Goal: Task Accomplishment & Management: Use online tool/utility

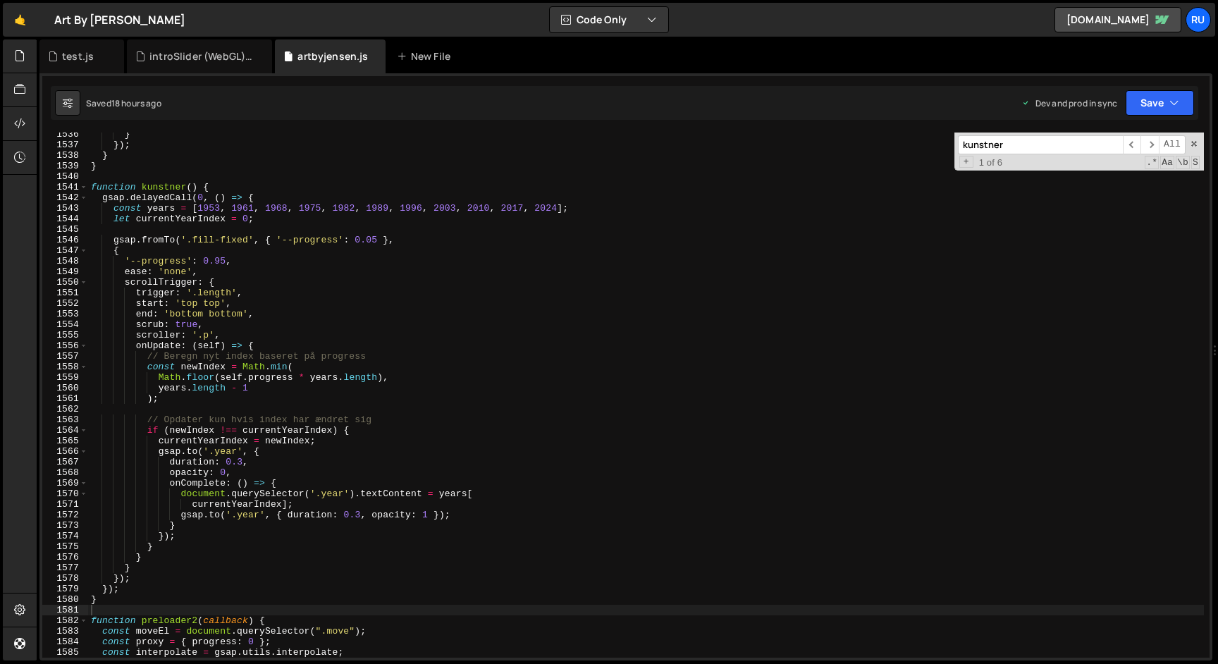
scroll to position [425381, 0]
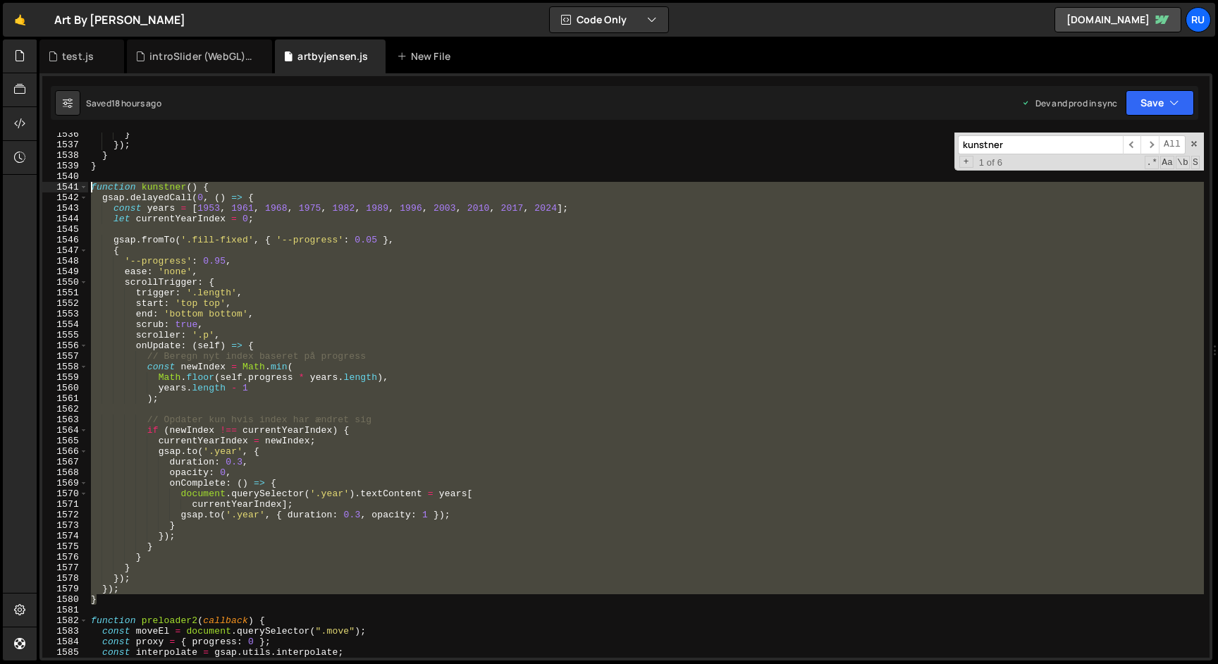
drag, startPoint x: 0, startPoint y: 0, endPoint x: 69, endPoint y: 183, distance: 195.2
click at [68, 183] on div "} 1536 1537 1538 1539 1540 1541 1542 1543 1544 1545 1546 1547 1548 1549 1550 15…" at bounding box center [626, 395] width 1168 height 525
paste textarea "}"
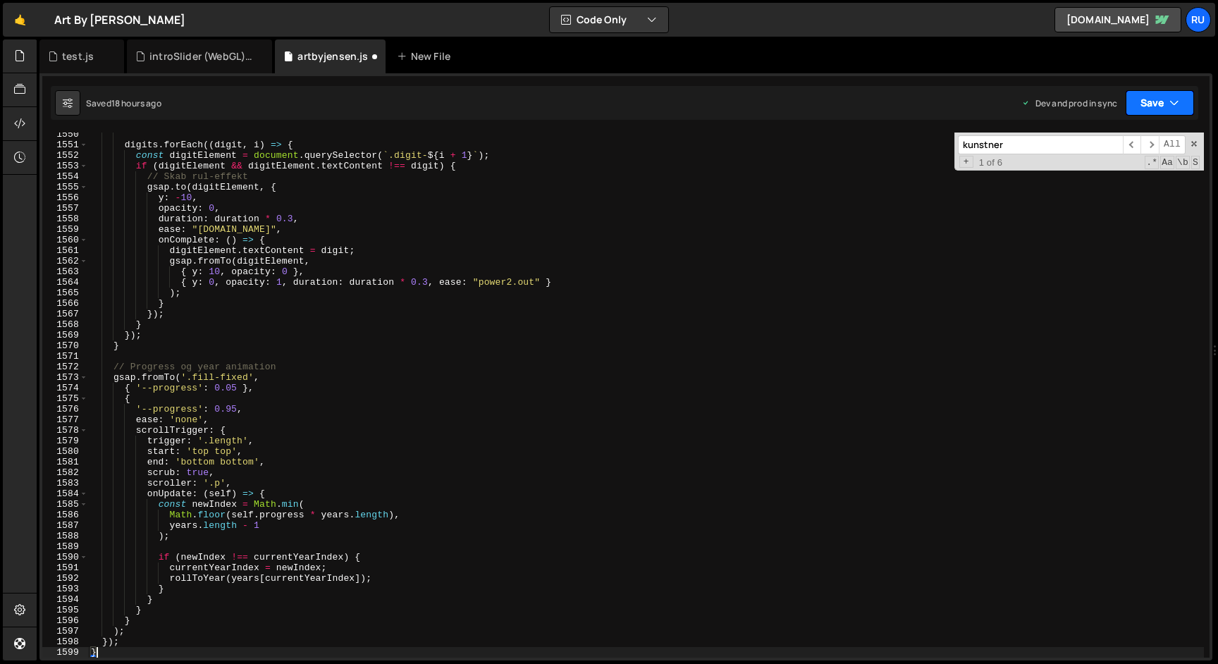
click at [1184, 97] on button "Save" at bounding box center [1160, 102] width 68 height 25
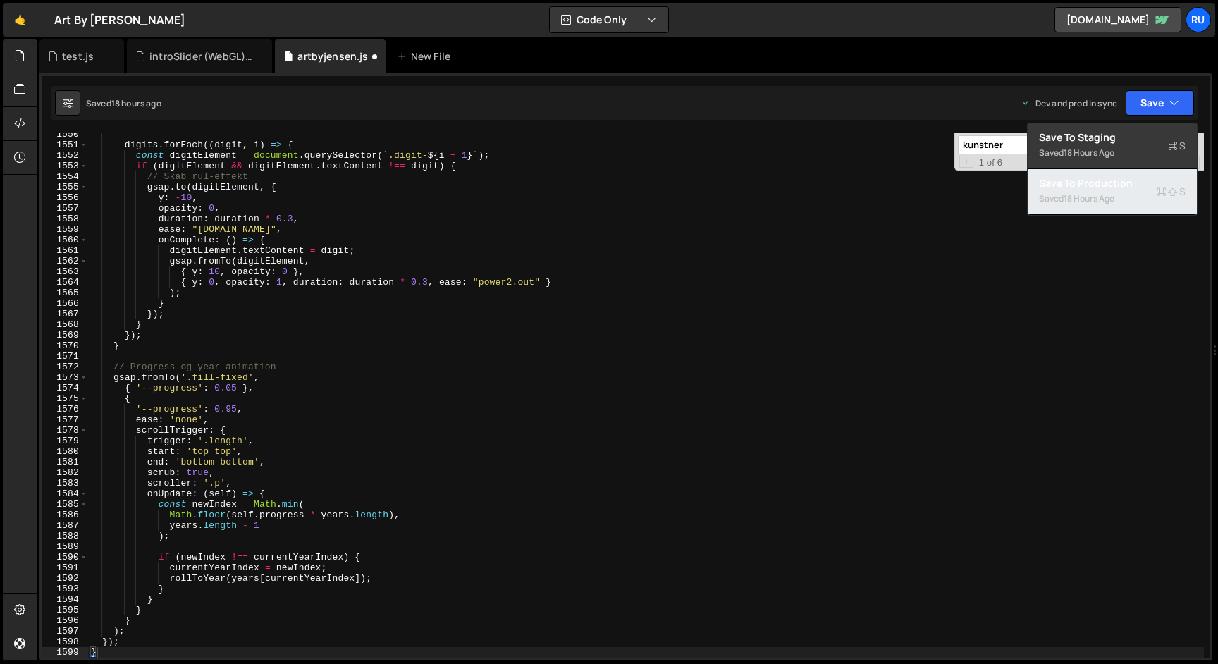
drag, startPoint x: 1118, startPoint y: 197, endPoint x: 1133, endPoint y: 199, distance: 15.0
click at [1118, 197] on div "Saved 18 hours ago" at bounding box center [1112, 198] width 147 height 17
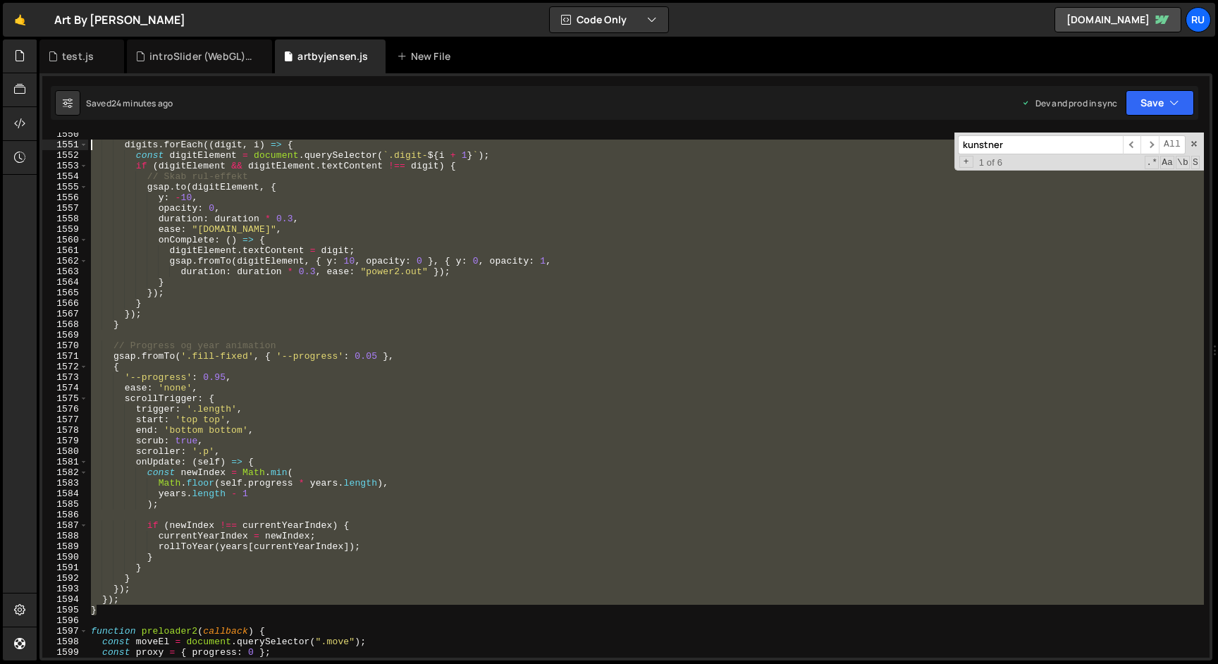
drag, startPoint x: 107, startPoint y: 611, endPoint x: 73, endPoint y: 143, distance: 469.4
click at [73, 143] on div "} 1550 1551 1552 1553 1554 1555 1556 1557 1558 1559 1560 1561 1562 1563 1564 15…" at bounding box center [626, 395] width 1168 height 525
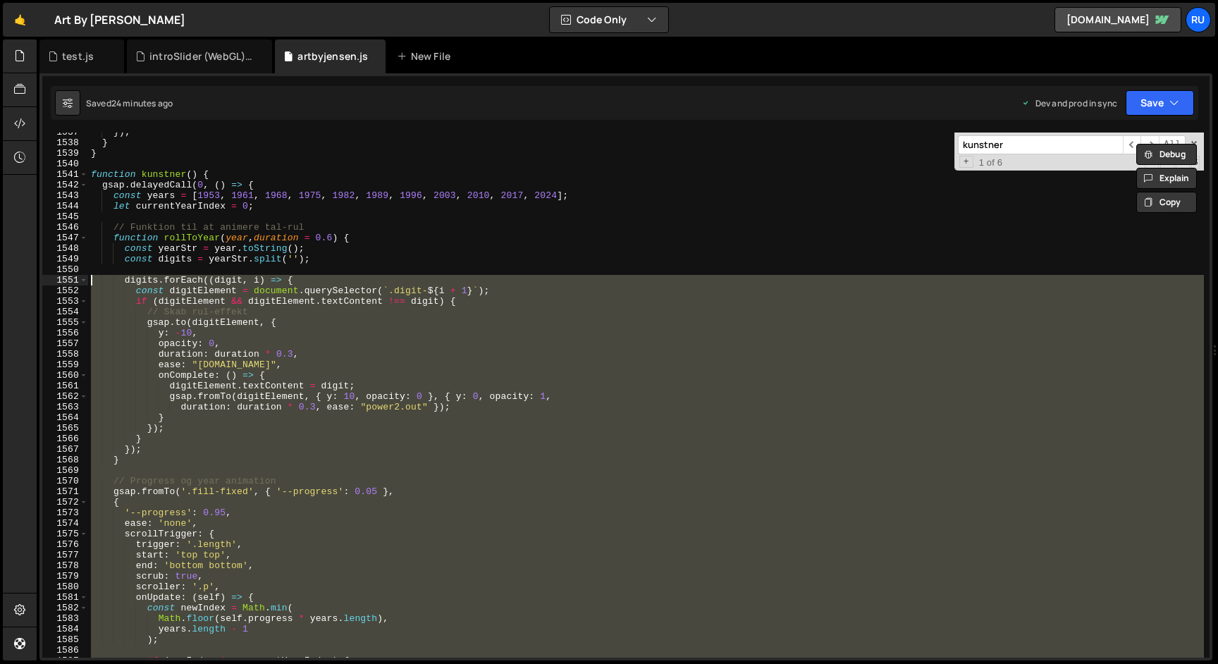
scroll to position [15822, 0]
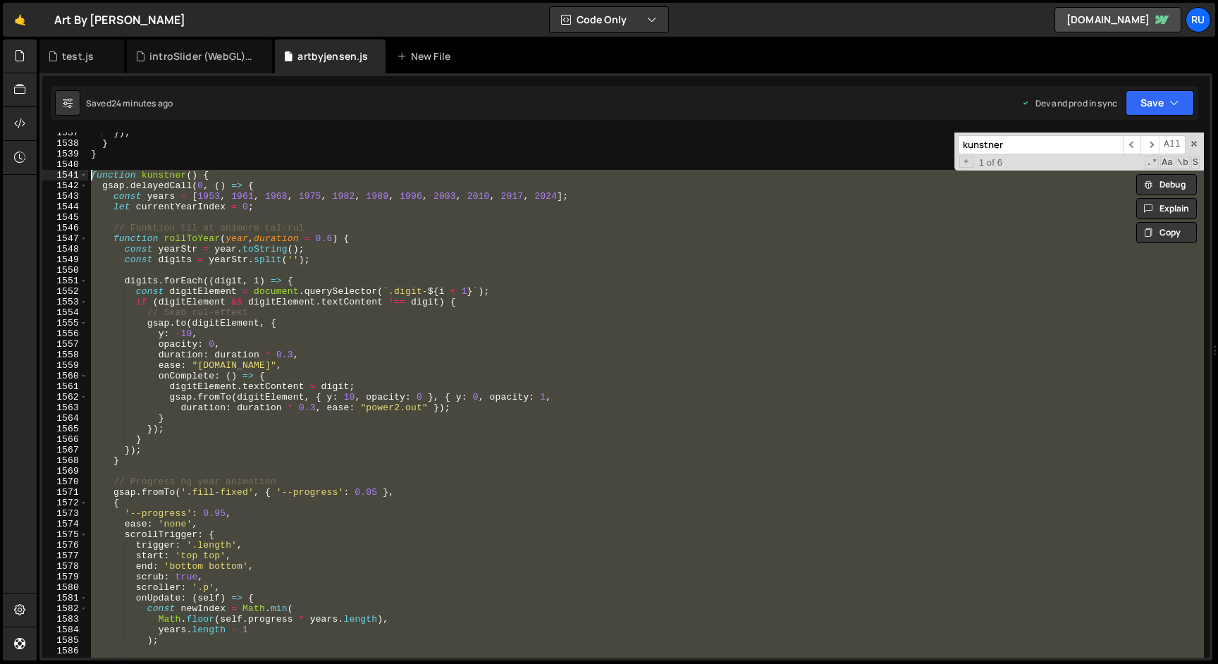
paste textarea "}"
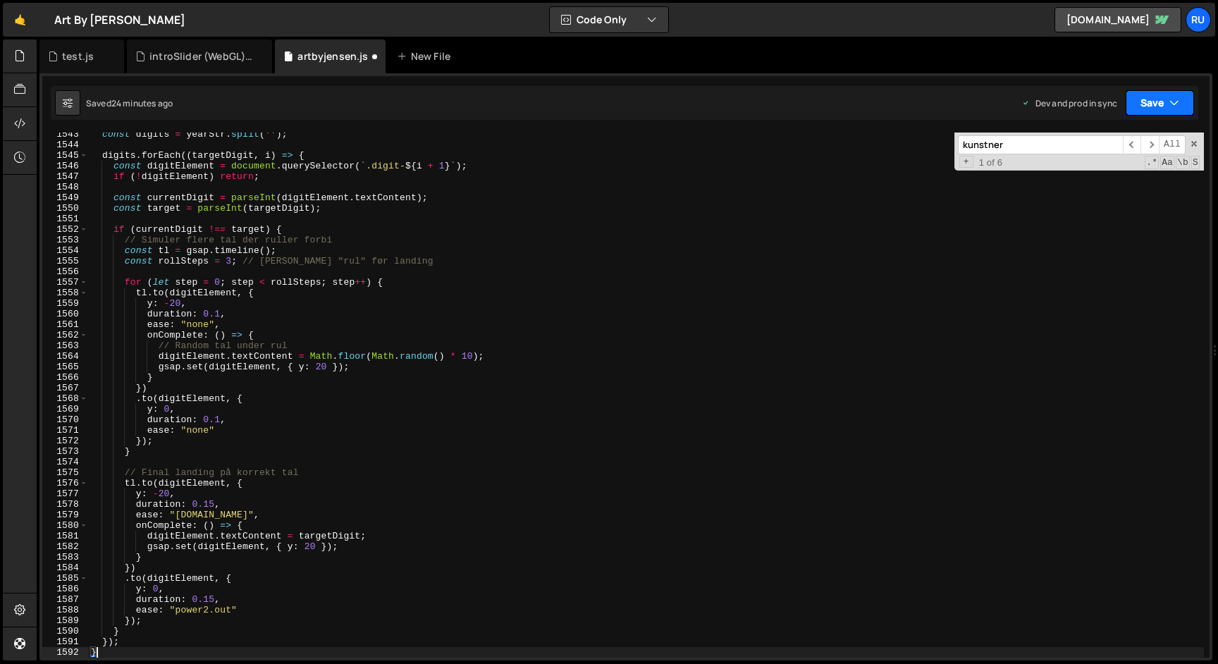
click at [1156, 107] on button "Save" at bounding box center [1160, 102] width 68 height 25
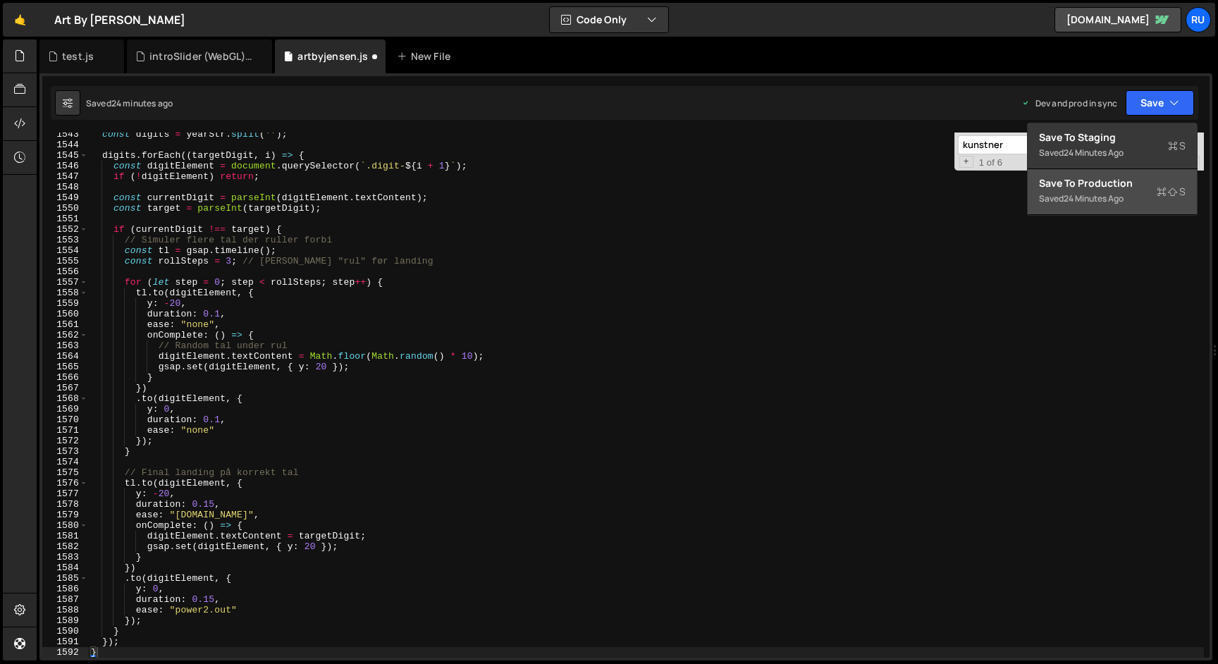
click at [1132, 197] on div "Saved 24 minutes ago" at bounding box center [1112, 198] width 147 height 17
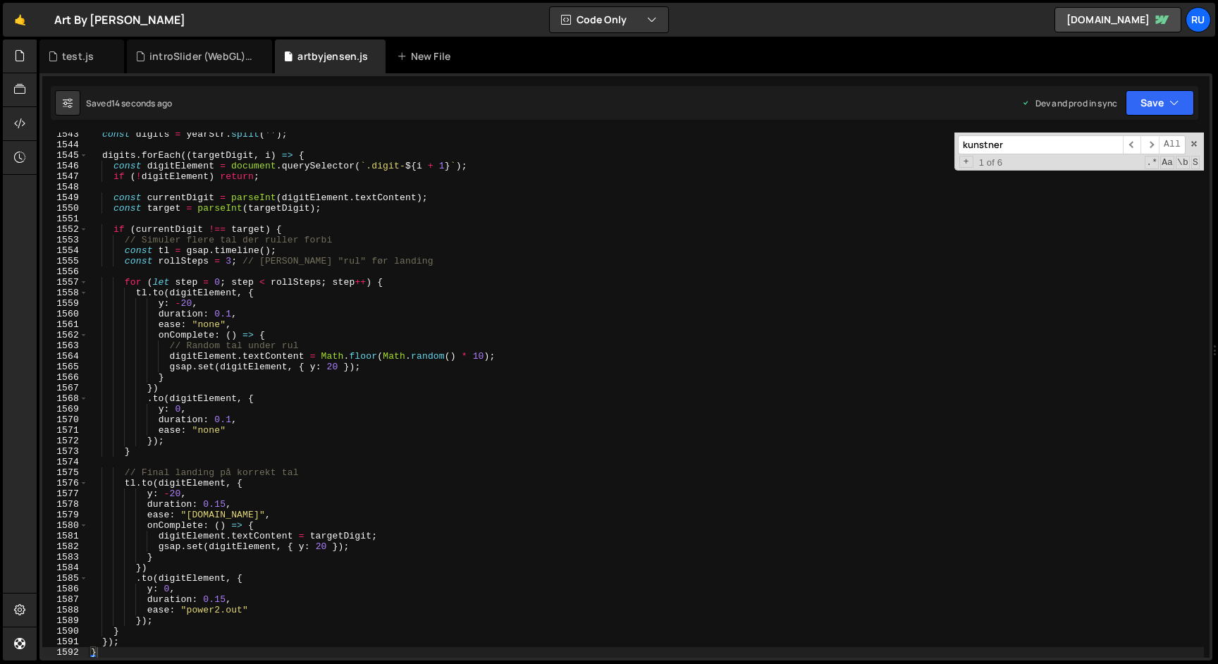
click at [231, 447] on div "const digits = yearStr . split ( '' ) ; digits . forEach (( targetDigit , i ) =…" at bounding box center [646, 402] width 1116 height 546
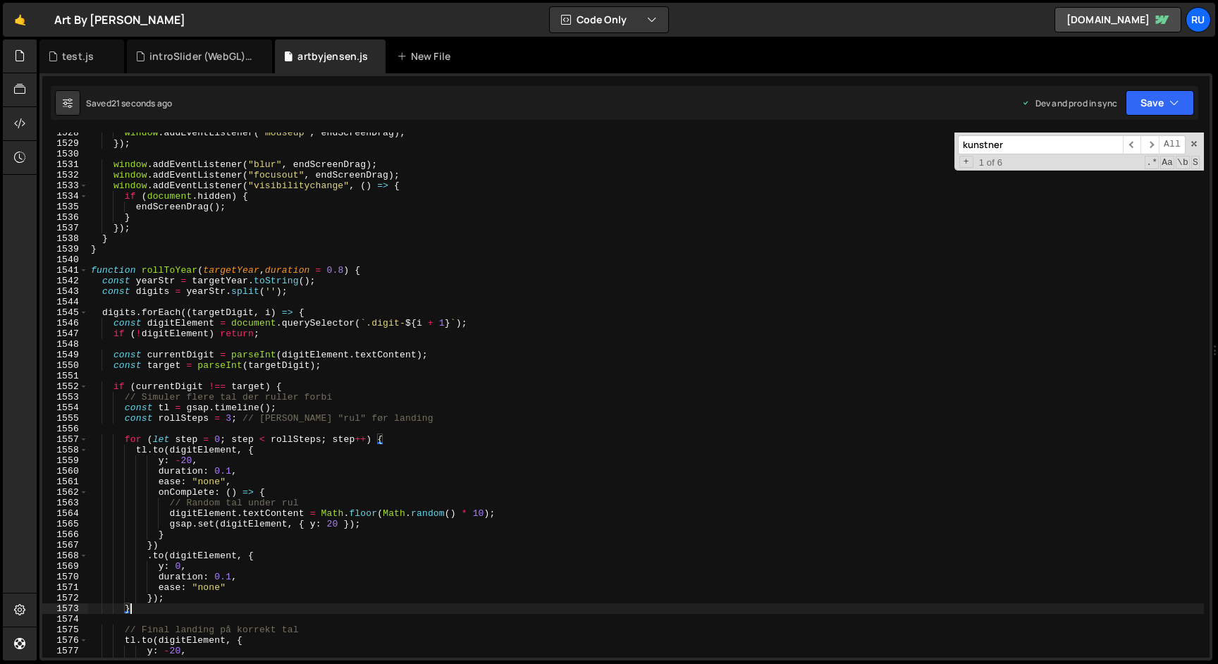
scroll to position [15759, 0]
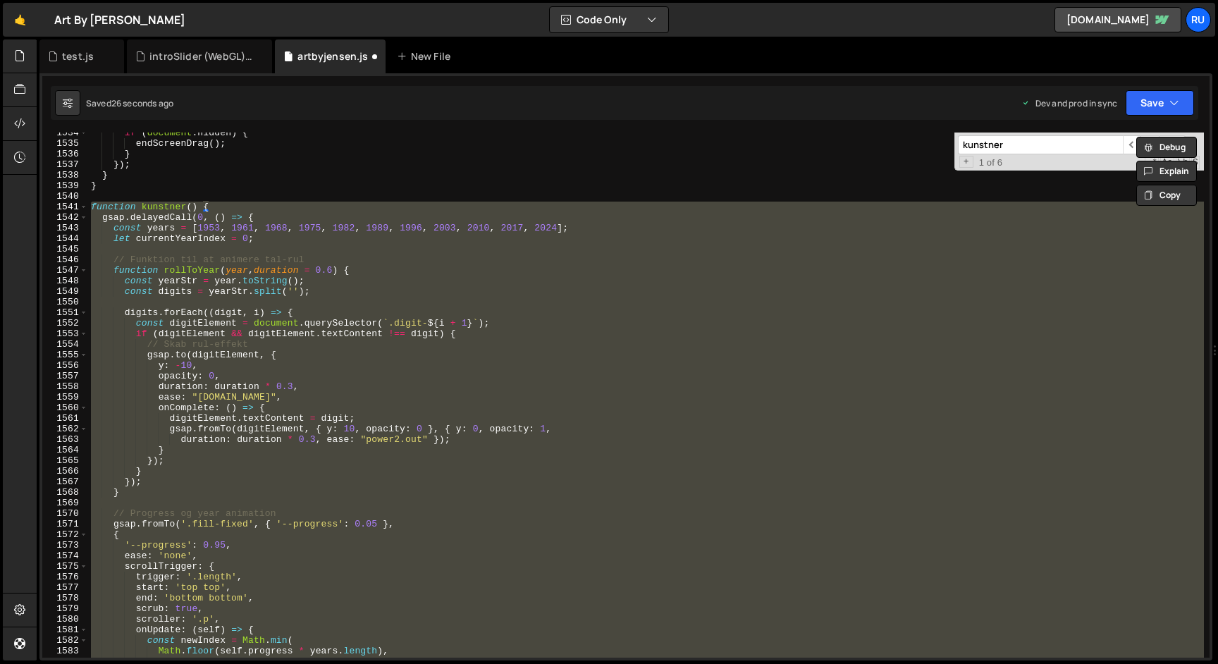
paste textarea
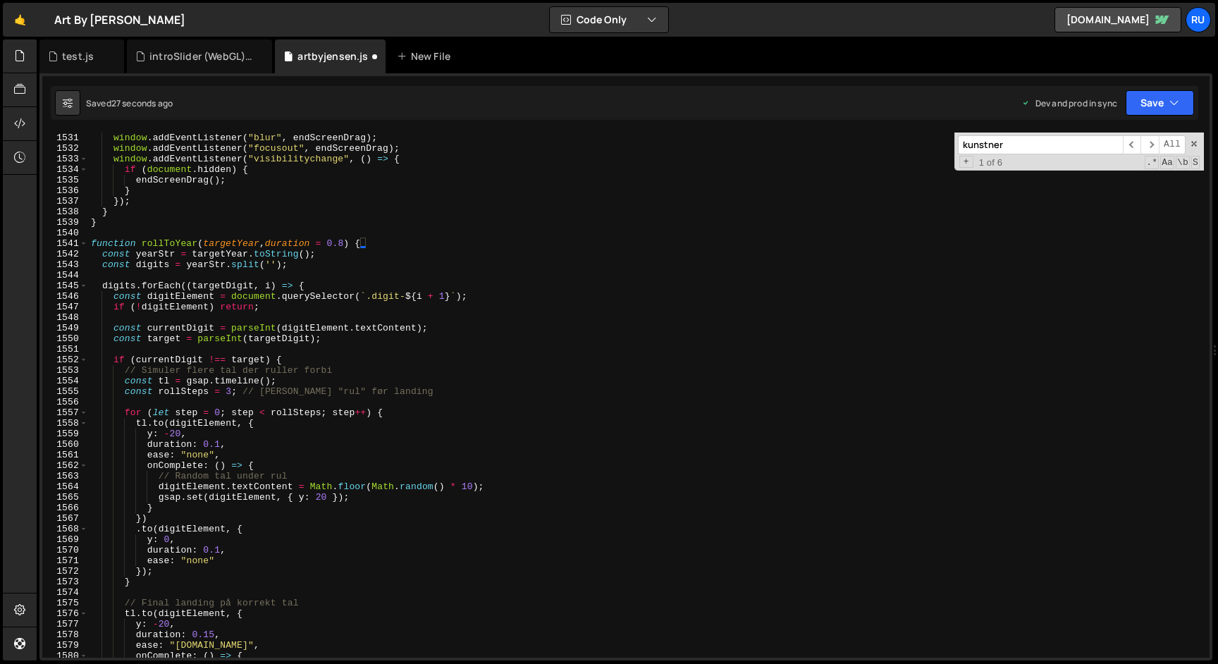
scroll to position [15727, 0]
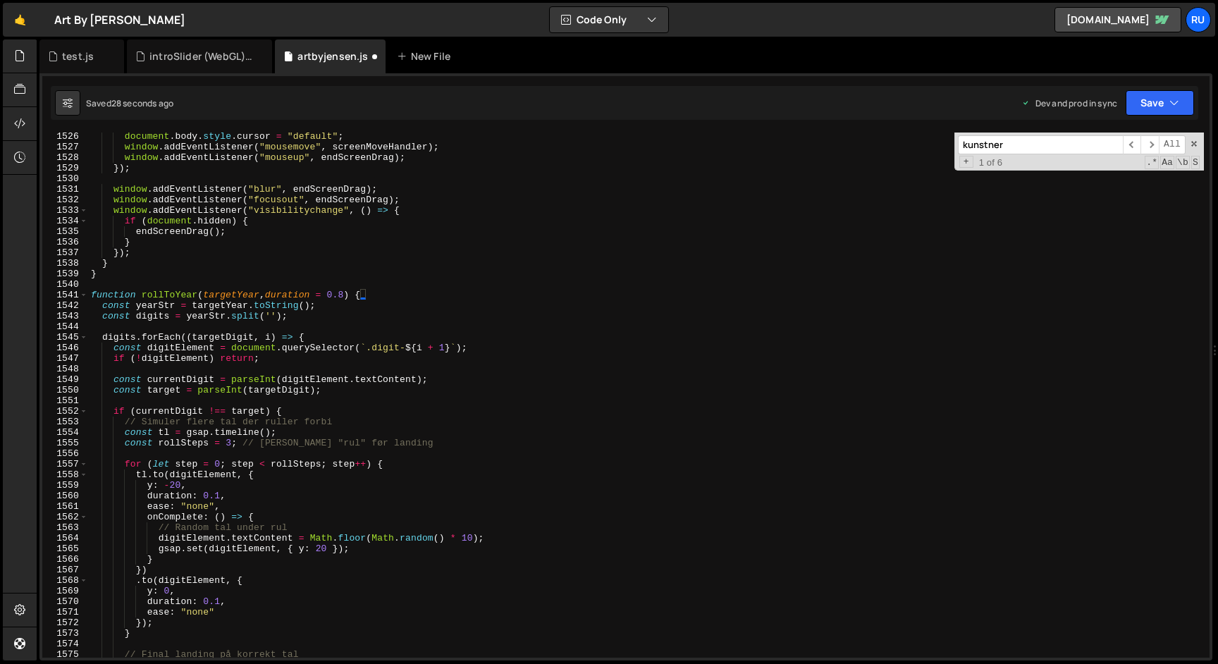
click at [180, 295] on div "document . body . style . cursor = "default" ; window . addEventListener ( "mou…" at bounding box center [646, 404] width 1116 height 546
click at [1152, 107] on button "Save" at bounding box center [1160, 102] width 68 height 25
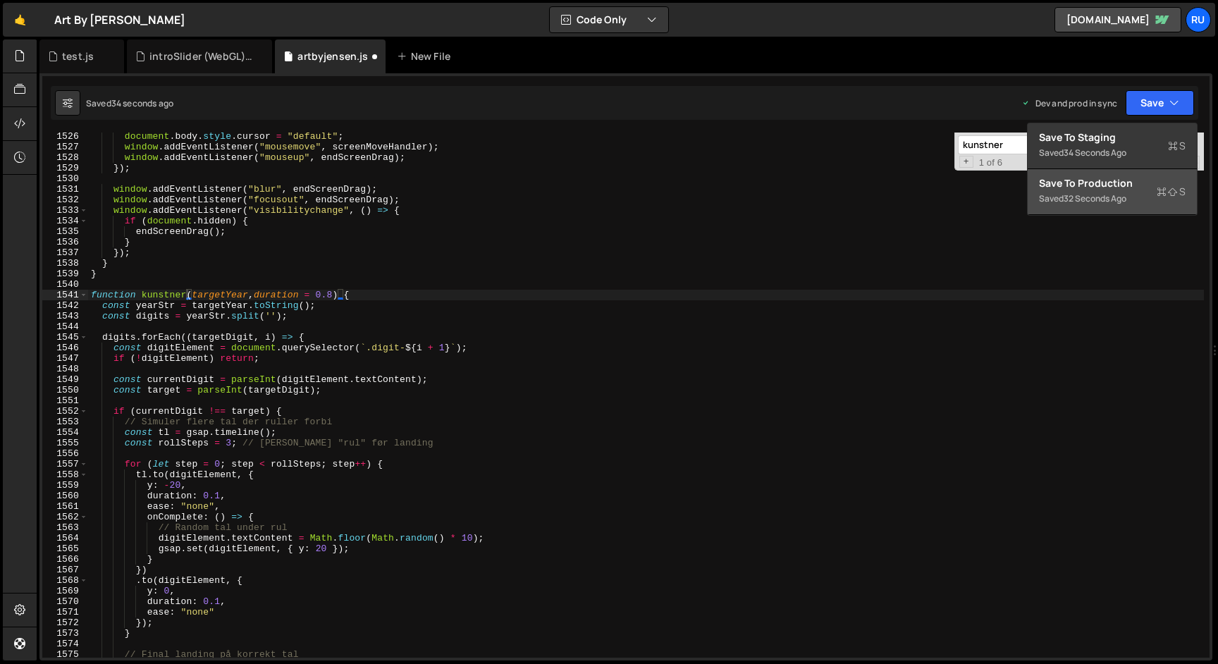
click at [1090, 190] on div "Saved 32 seconds ago" at bounding box center [1112, 198] width 147 height 17
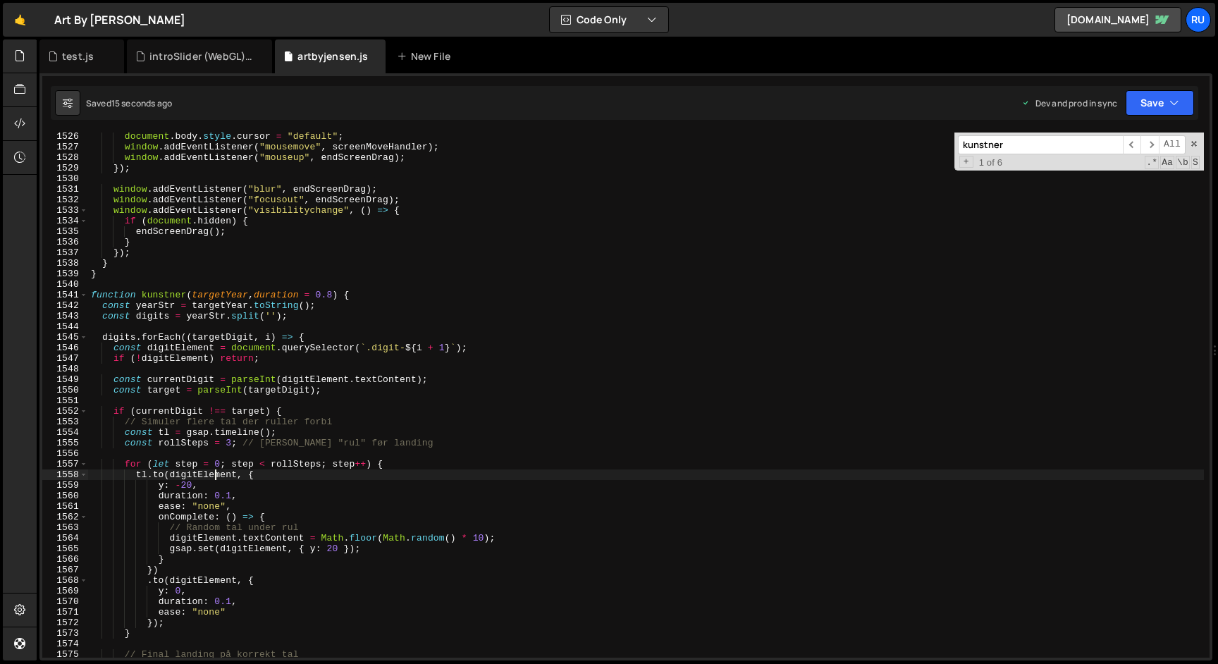
click at [216, 473] on div "document . body . style . cursor = "default" ; window . addEventListener ( "mou…" at bounding box center [646, 404] width 1116 height 546
click at [265, 423] on div "document . body . style . cursor = "default" ; window . addEventListener ( "mou…" at bounding box center [646, 404] width 1116 height 546
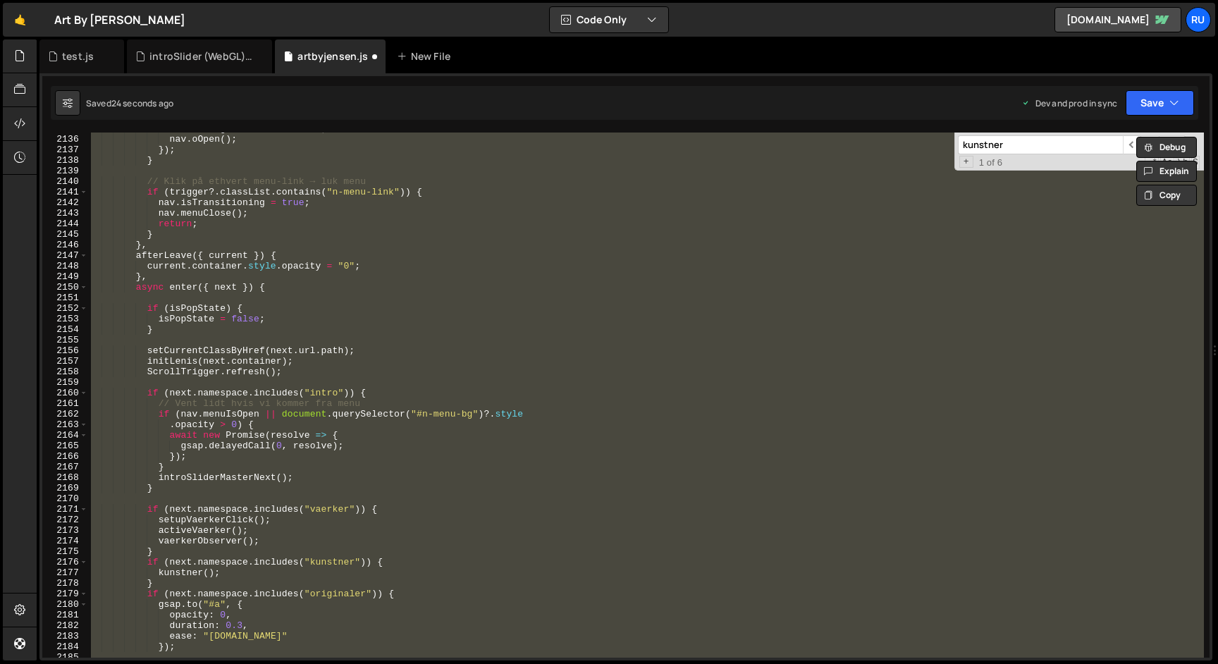
scroll to position [22356, 0]
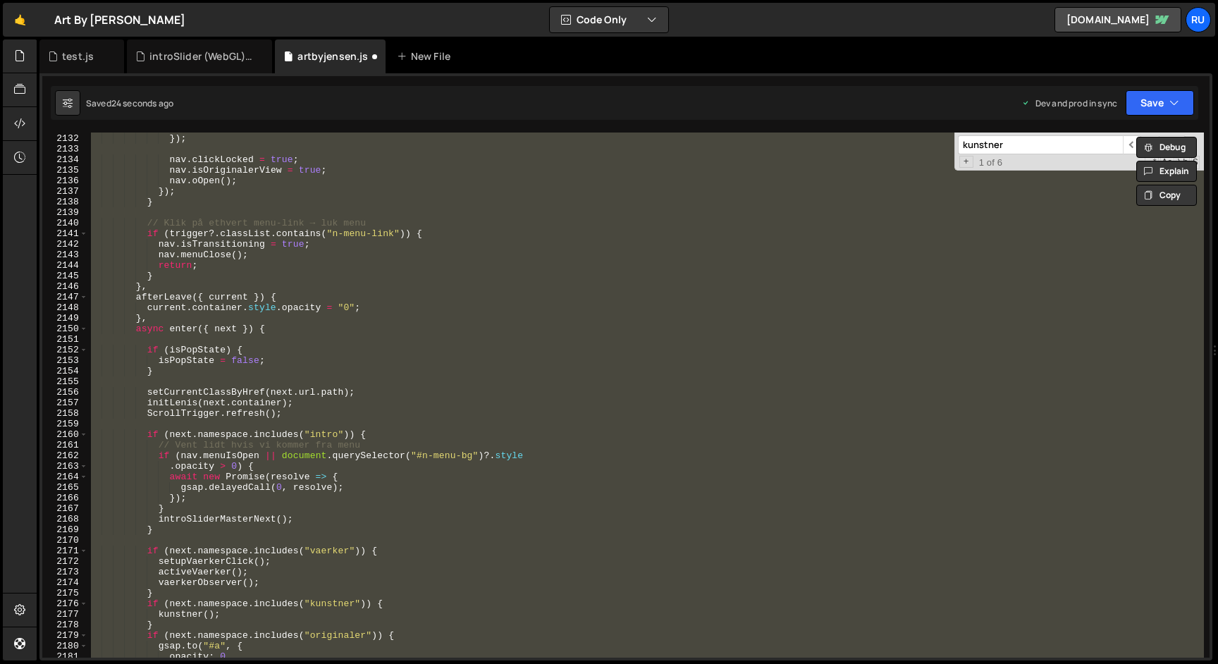
type textarea "}); }"
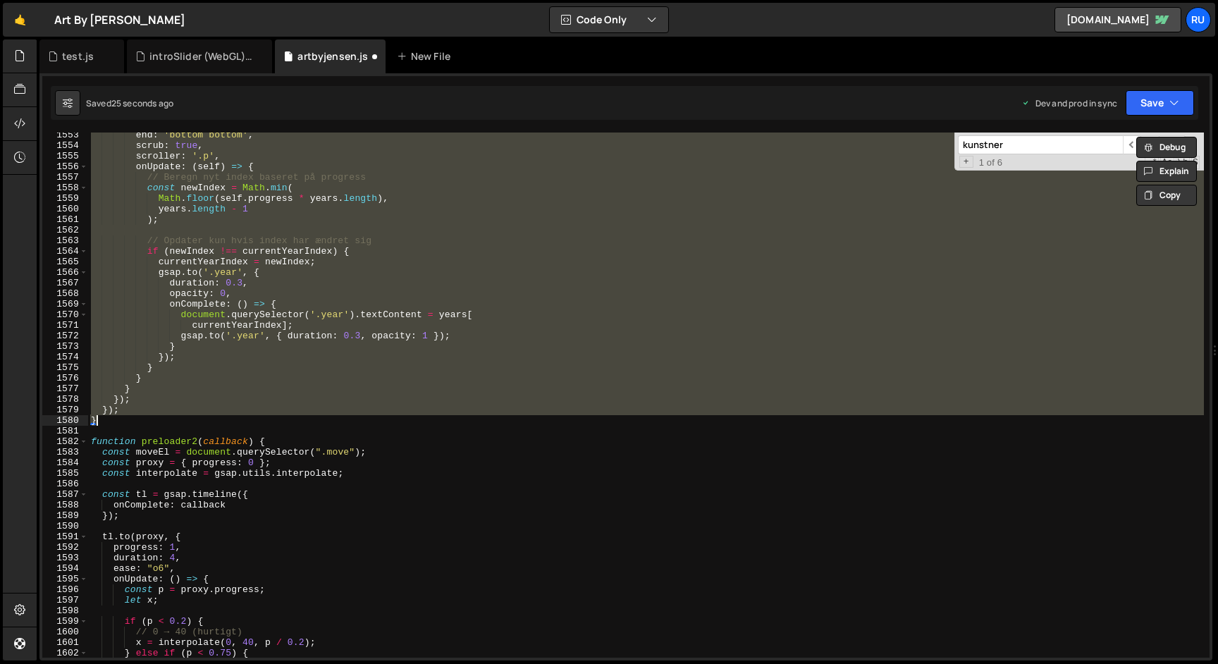
scroll to position [15803, 0]
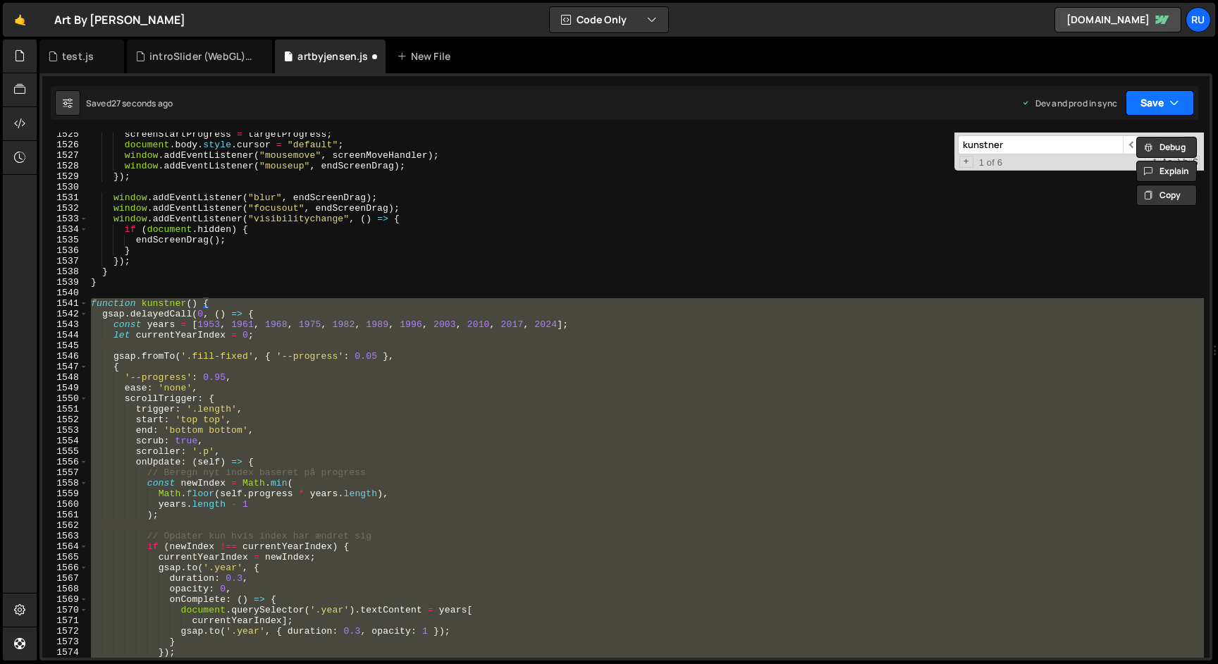
click at [1162, 102] on button "Save" at bounding box center [1160, 102] width 68 height 25
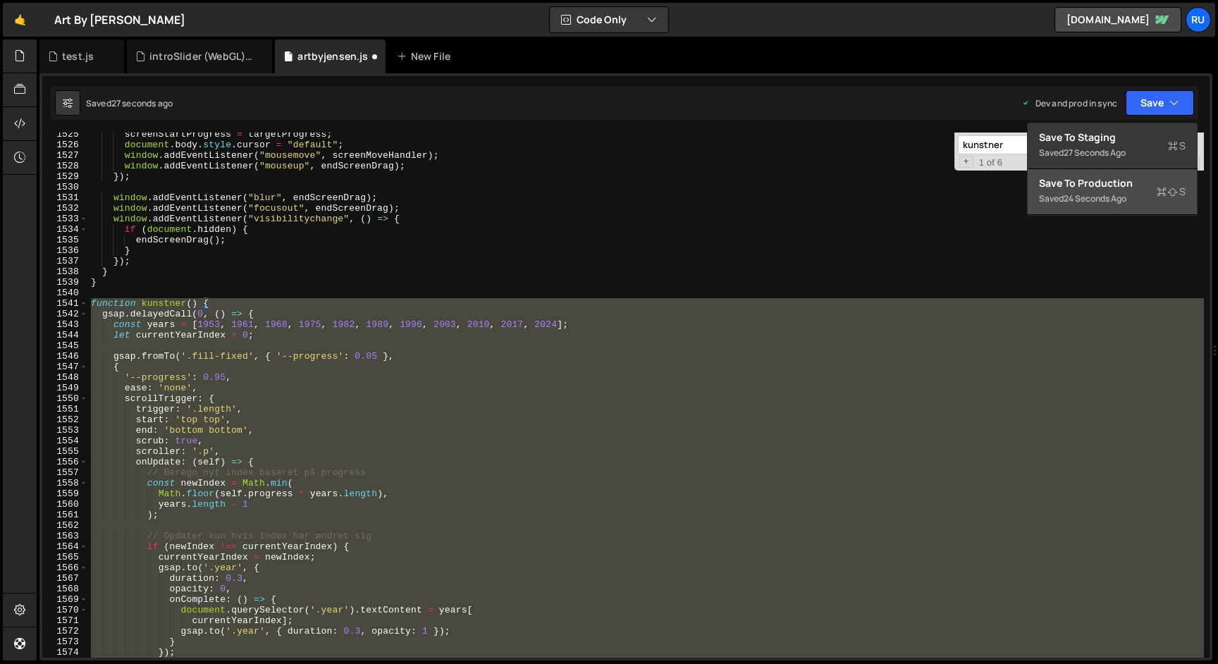
click at [1127, 183] on div "Save to Production S" at bounding box center [1112, 183] width 147 height 14
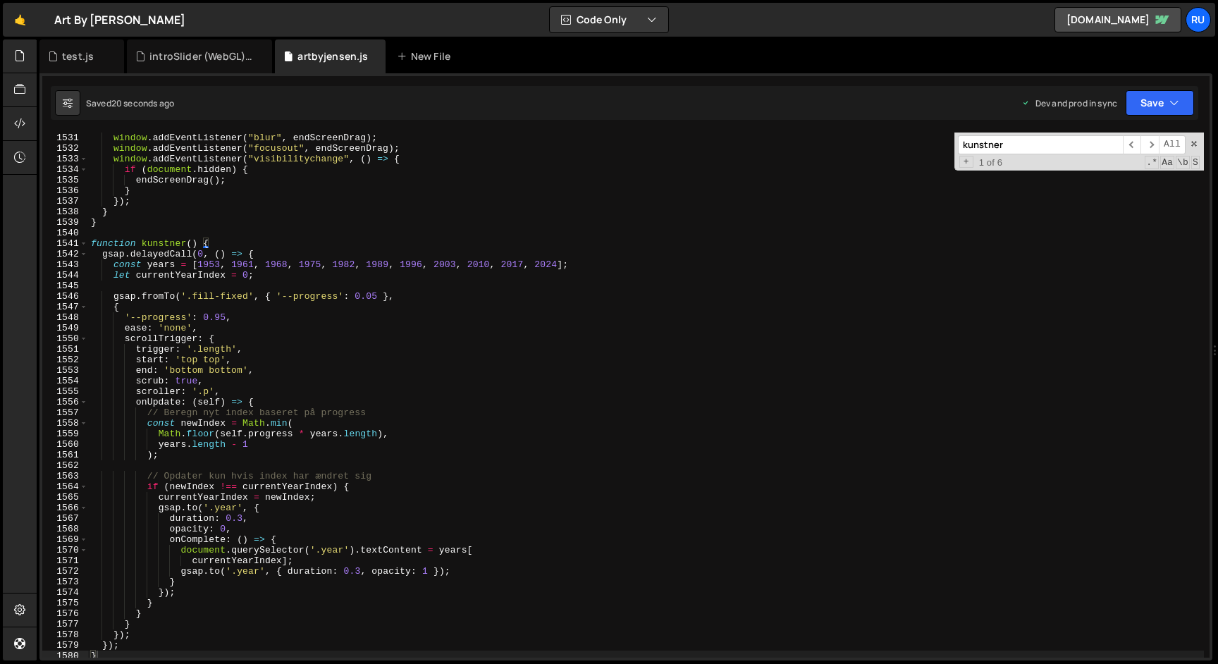
scroll to position [0, 0]
click at [252, 462] on div "window . addEventListener ( "blur" , endScreenDrag ) ; window . addEventListene…" at bounding box center [646, 406] width 1116 height 546
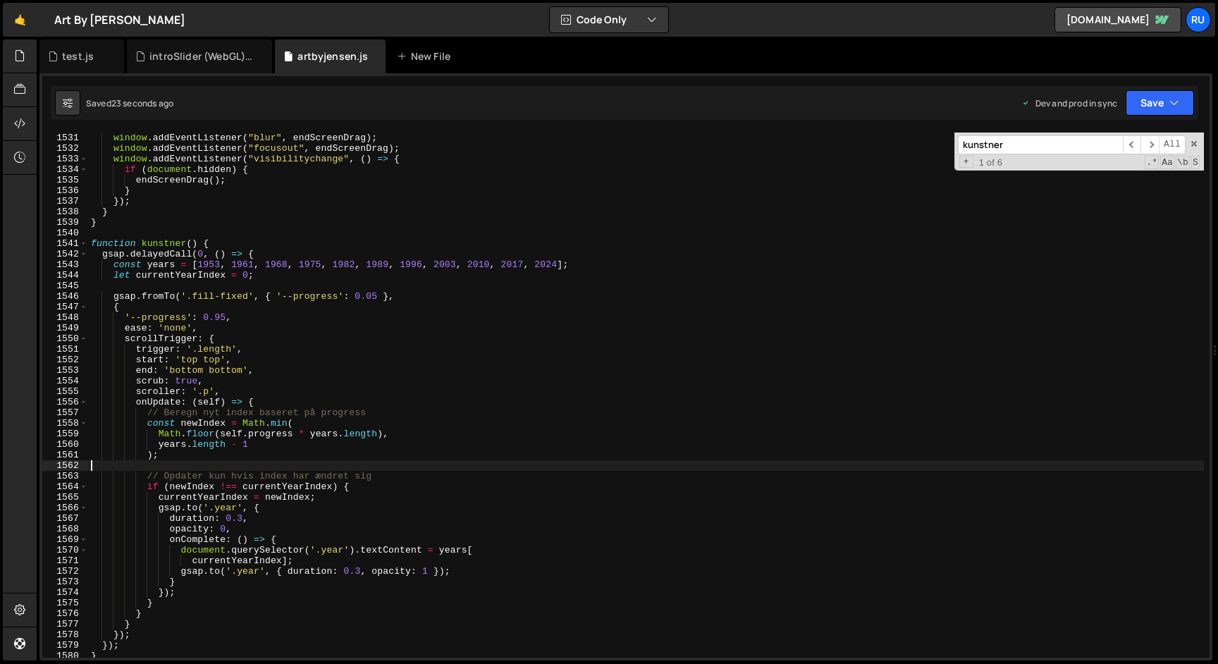
click at [252, 462] on div "window . addEventListener ( "blur" , endScreenDrag ) ; window . addEventListene…" at bounding box center [646, 406] width 1116 height 546
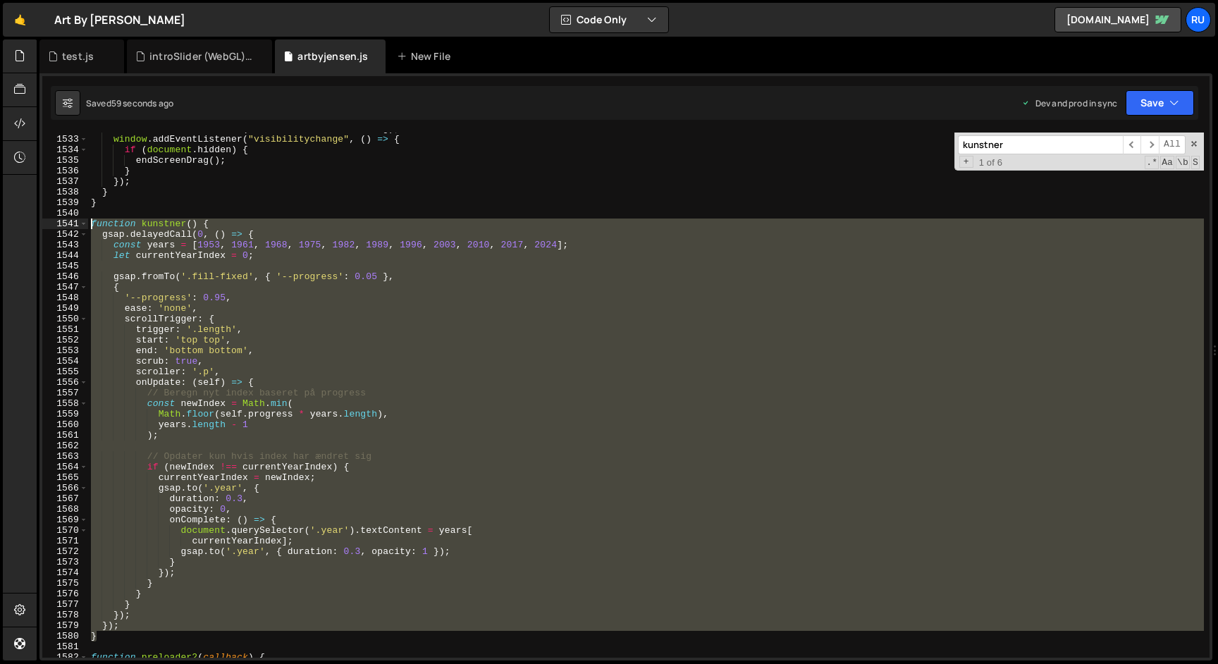
drag, startPoint x: 99, startPoint y: 635, endPoint x: 63, endPoint y: 221, distance: 416.1
click at [63, 221] on div "1532 1533 1534 1535 1536 1537 1538 1539 1540 1541 1542 1543 1544 1545 1546 1547…" at bounding box center [626, 395] width 1168 height 525
paste textarea "}"
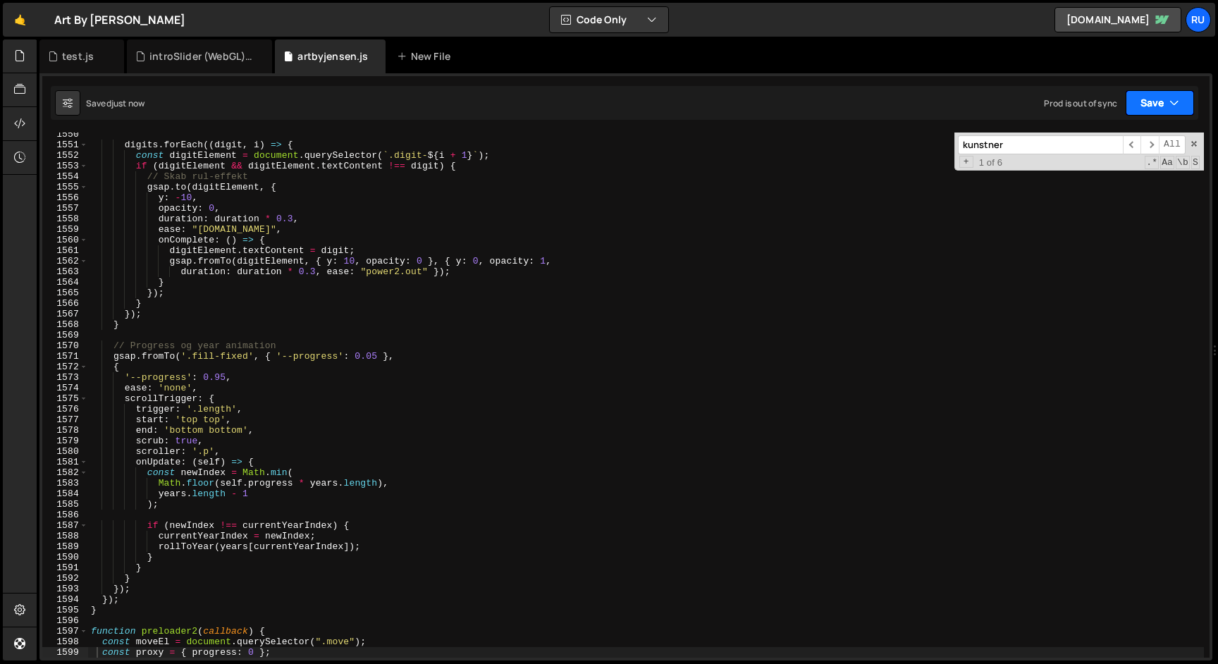
click at [1158, 106] on button "Save" at bounding box center [1160, 102] width 68 height 25
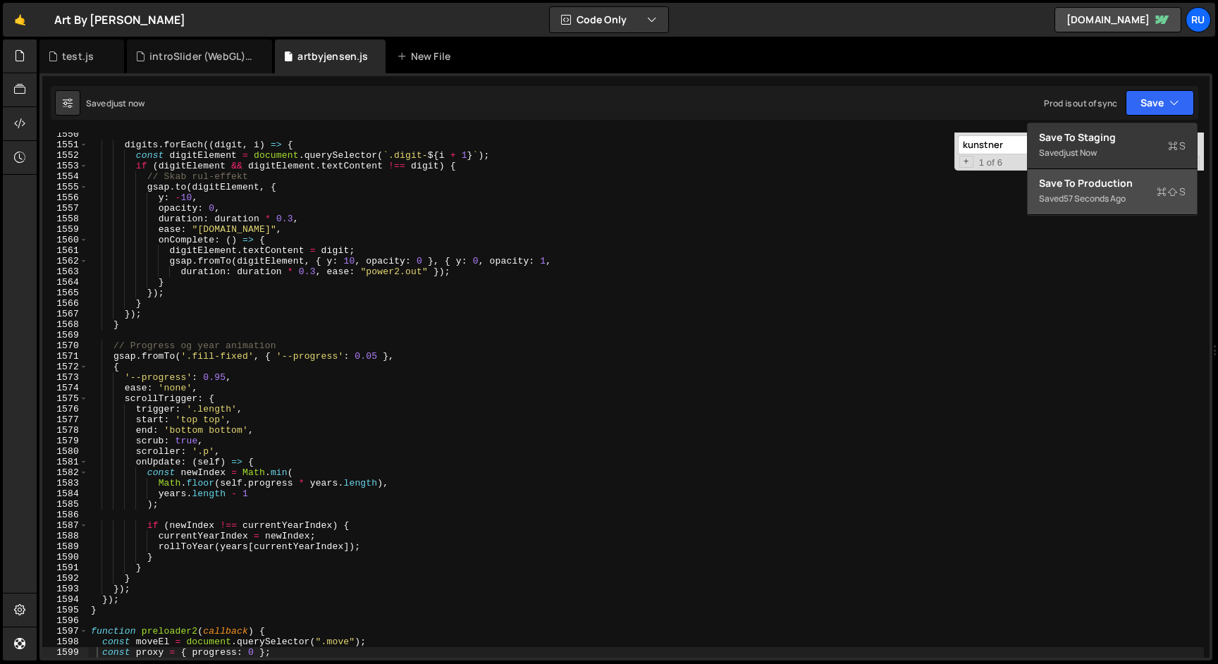
click at [1148, 210] on button "Save to Production S Saved 57 seconds ago" at bounding box center [1112, 192] width 169 height 46
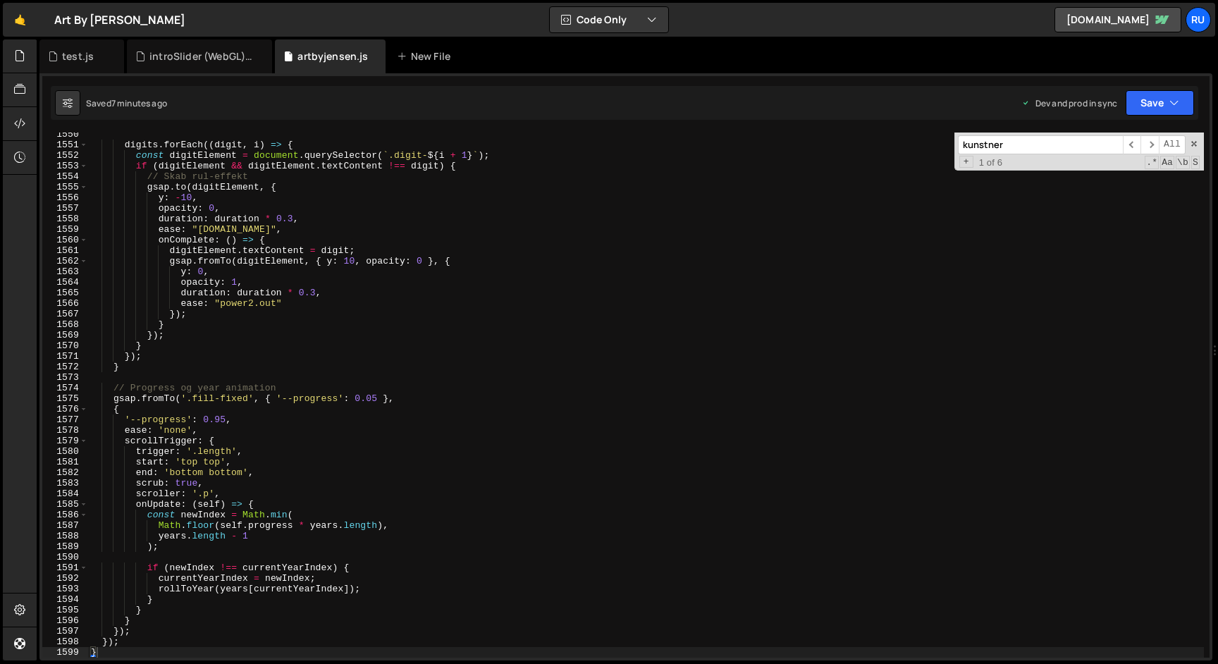
click at [268, 331] on div "digits . forEach (( digit , i ) => { const digitElement = document . querySelec…" at bounding box center [646, 402] width 1116 height 546
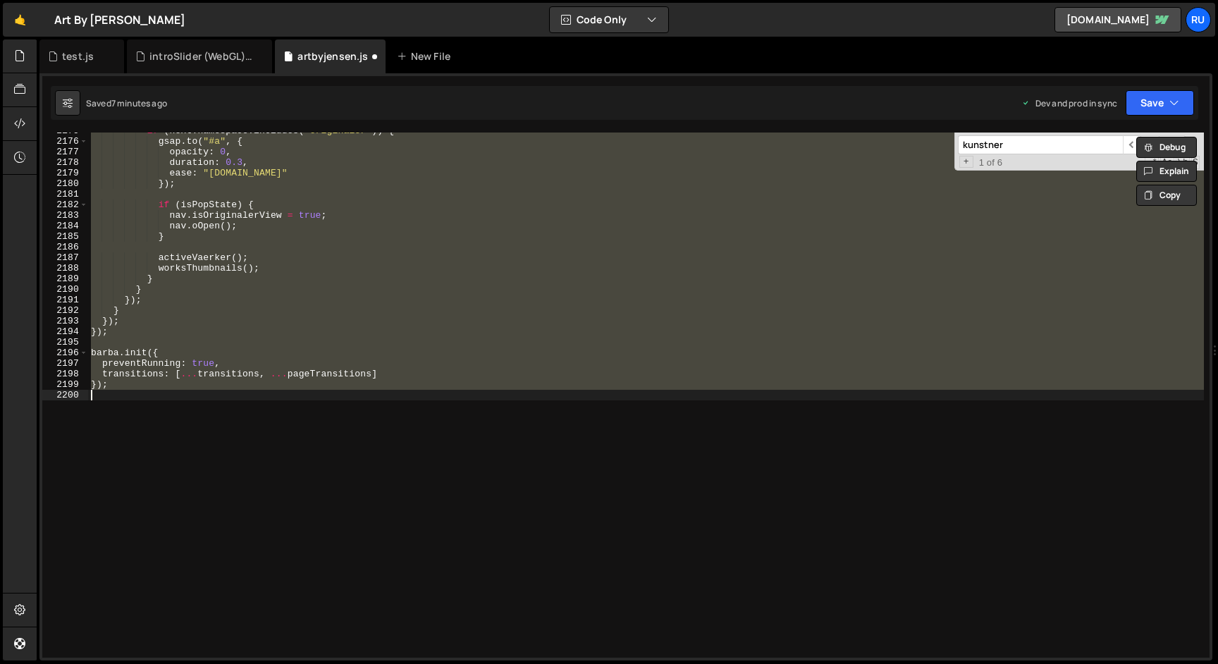
scroll to position [22577, 0]
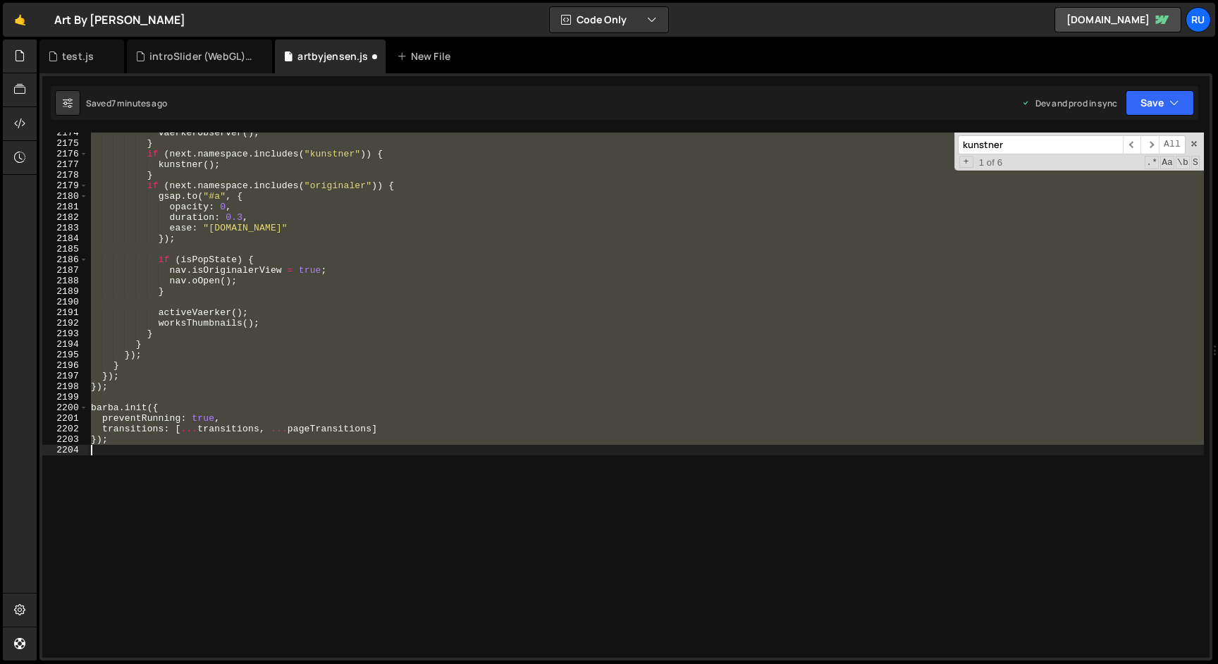
type textarea "}); }"
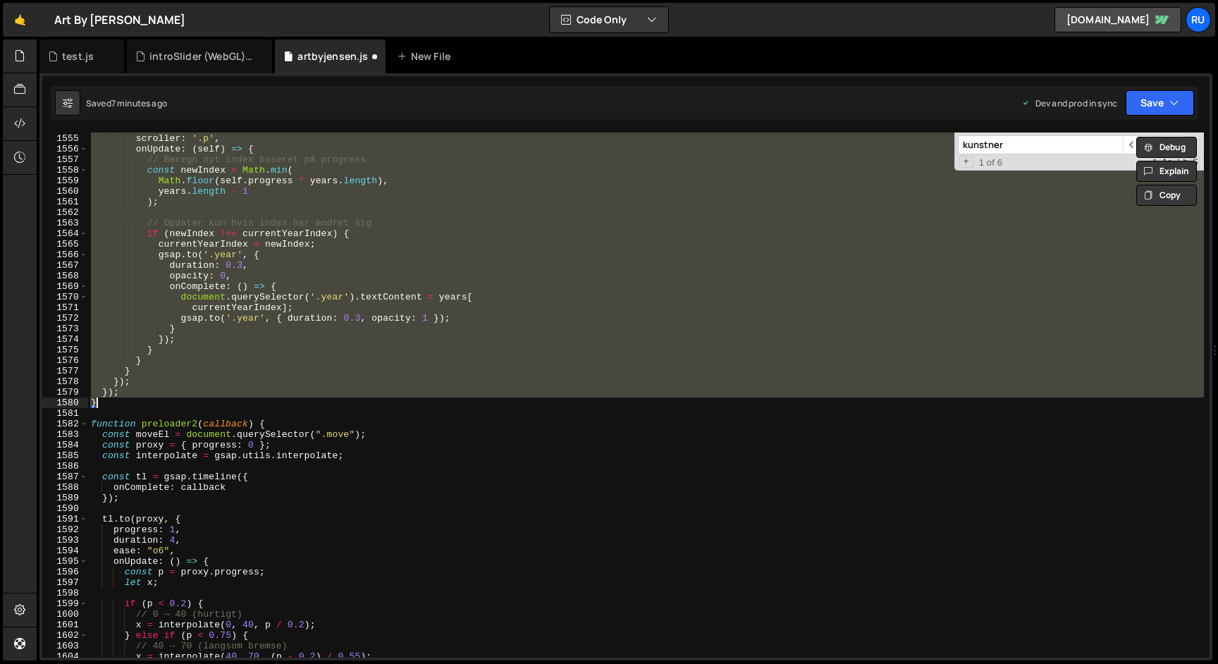
scroll to position [15933, 0]
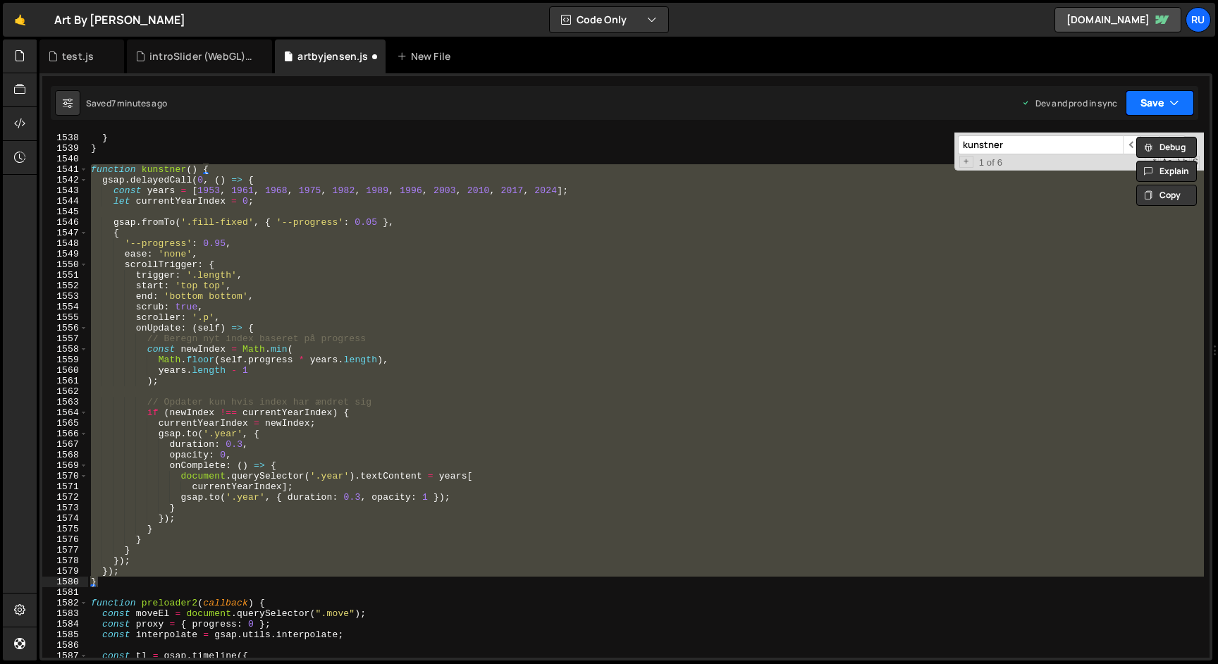
click at [1161, 99] on button "Save" at bounding box center [1160, 102] width 68 height 25
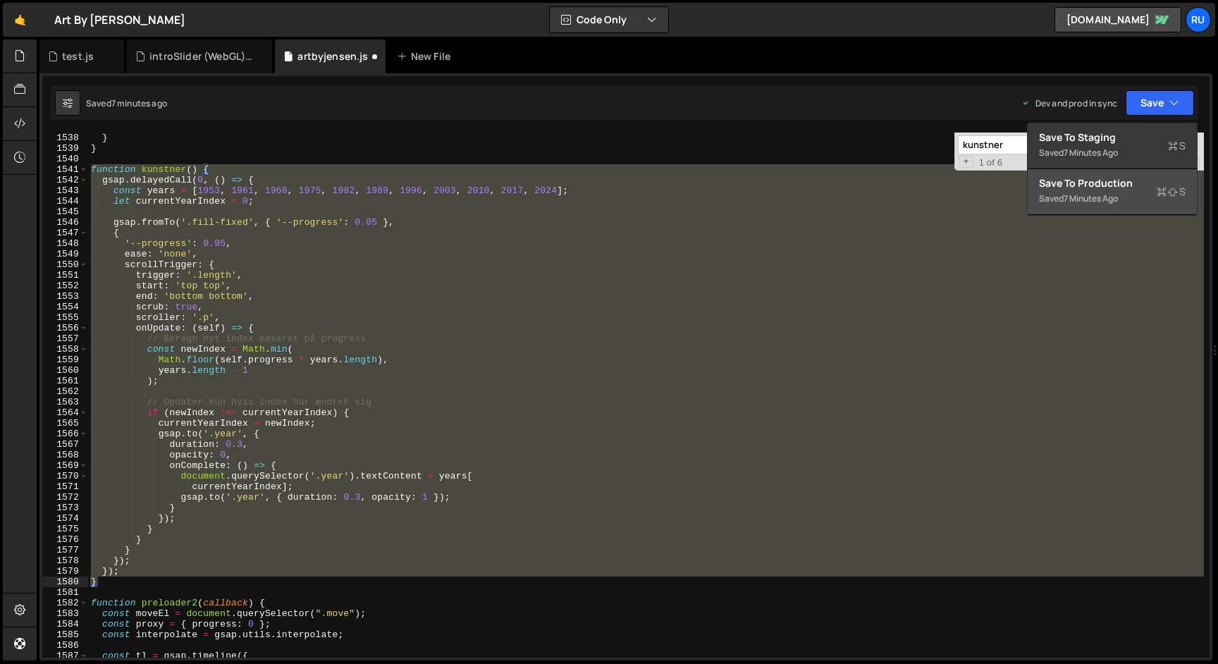
click at [1082, 199] on div "7 minutes ago" at bounding box center [1091, 198] width 54 height 12
